Goal: Use online tool/utility: Utilize a website feature to perform a specific function

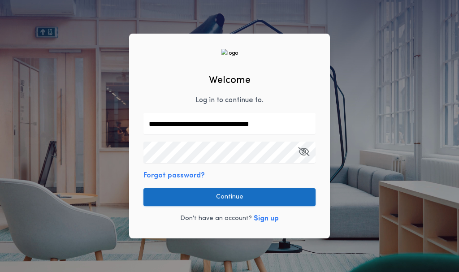
click at [235, 196] on button "Continue" at bounding box center [230, 197] width 172 height 18
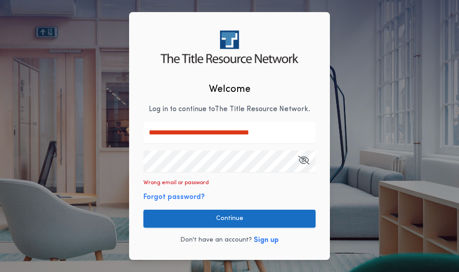
click at [239, 219] on button "Continue" at bounding box center [230, 219] width 172 height 18
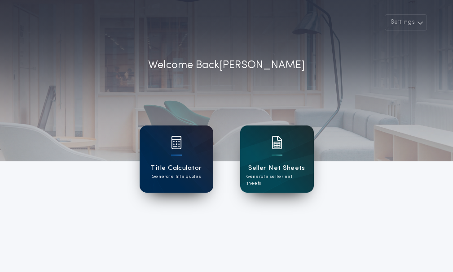
click at [167, 170] on h1 "Title Calculator" at bounding box center [175, 168] width 51 height 10
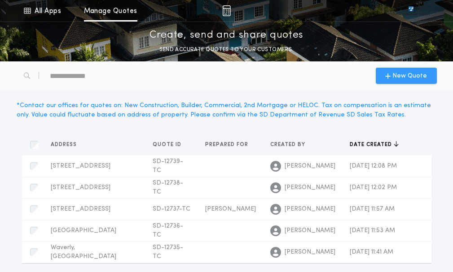
click at [403, 78] on span "New Quote" at bounding box center [409, 75] width 35 height 9
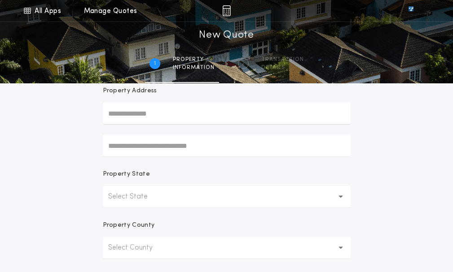
scroll to position [90, 0]
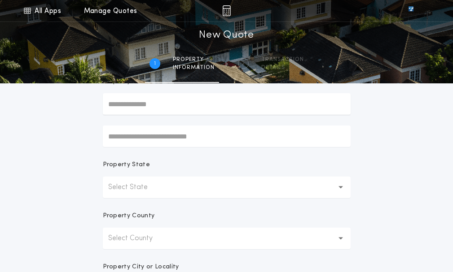
click at [191, 183] on button "Select State" at bounding box center [227, 188] width 248 height 22
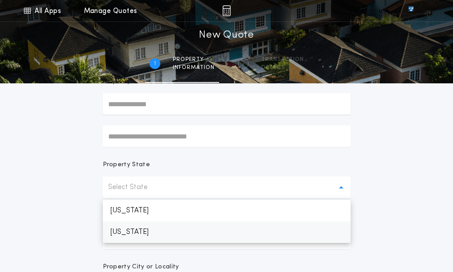
click at [166, 228] on p "[US_STATE]" at bounding box center [227, 233] width 248 height 22
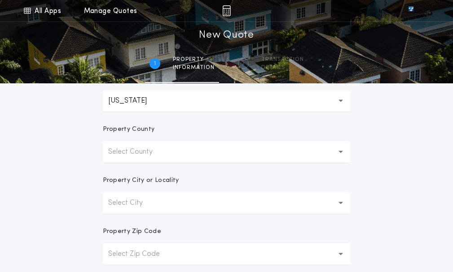
scroll to position [179, 0]
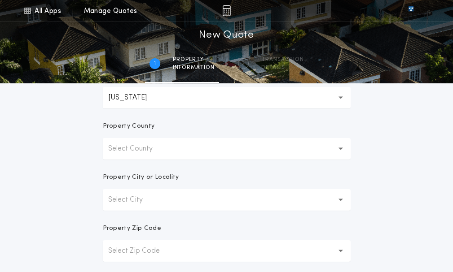
click at [160, 150] on p "Select County" at bounding box center [137, 149] width 59 height 11
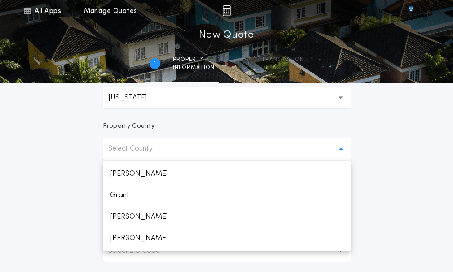
scroll to position [538, 0]
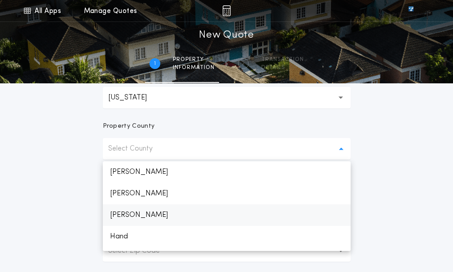
click at [162, 218] on p "[PERSON_NAME]" at bounding box center [227, 216] width 248 height 22
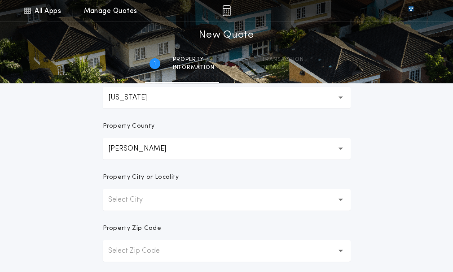
click at [171, 198] on button "Select City" at bounding box center [227, 200] width 248 height 22
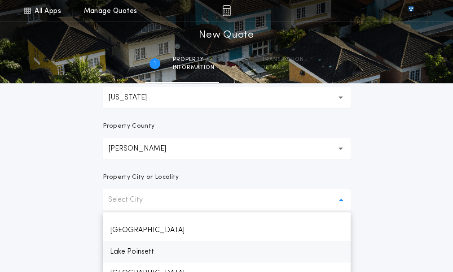
scroll to position [145, 0]
click at [161, 247] on p "[GEOGRAPHIC_DATA]" at bounding box center [227, 251] width 248 height 22
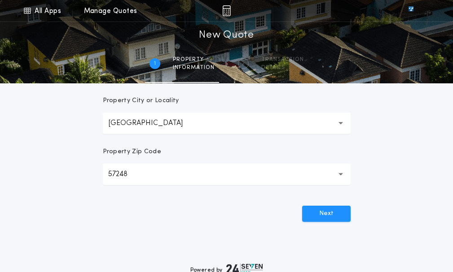
scroll to position [269, 0]
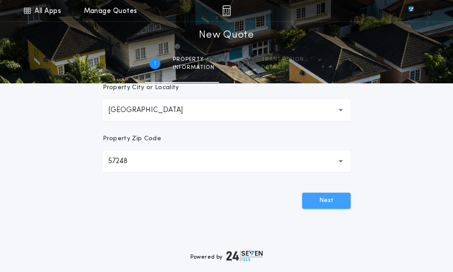
click at [332, 204] on button "Next" at bounding box center [326, 201] width 48 height 16
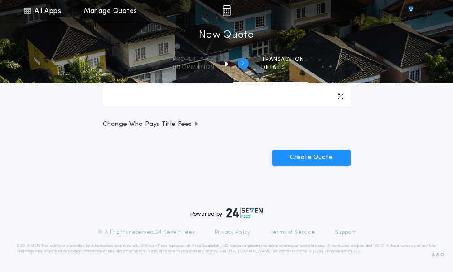
scroll to position [0, 0]
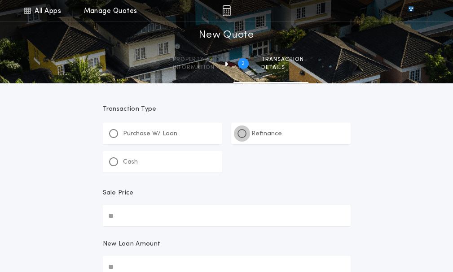
click at [240, 134] on div at bounding box center [242, 133] width 4 height 4
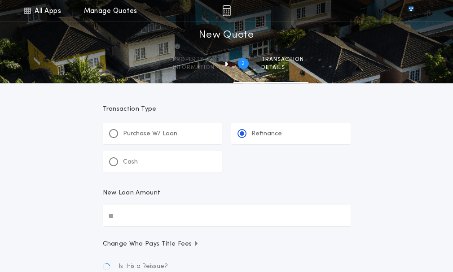
click at [179, 219] on input "New Loan Amount" at bounding box center [227, 216] width 248 height 22
type input "********"
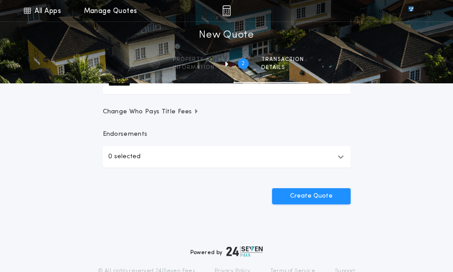
scroll to position [135, 0]
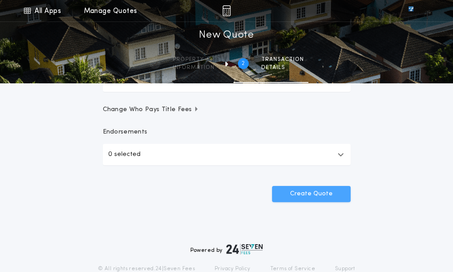
click at [327, 197] on button "Create Quote" at bounding box center [311, 194] width 78 height 16
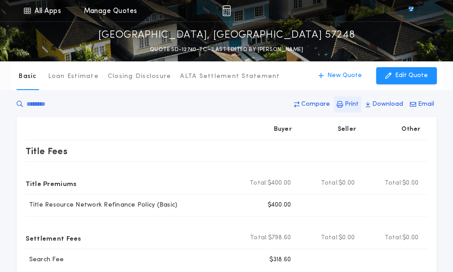
click at [353, 104] on p "Print" at bounding box center [351, 104] width 14 height 9
